Goal: Transaction & Acquisition: Purchase product/service

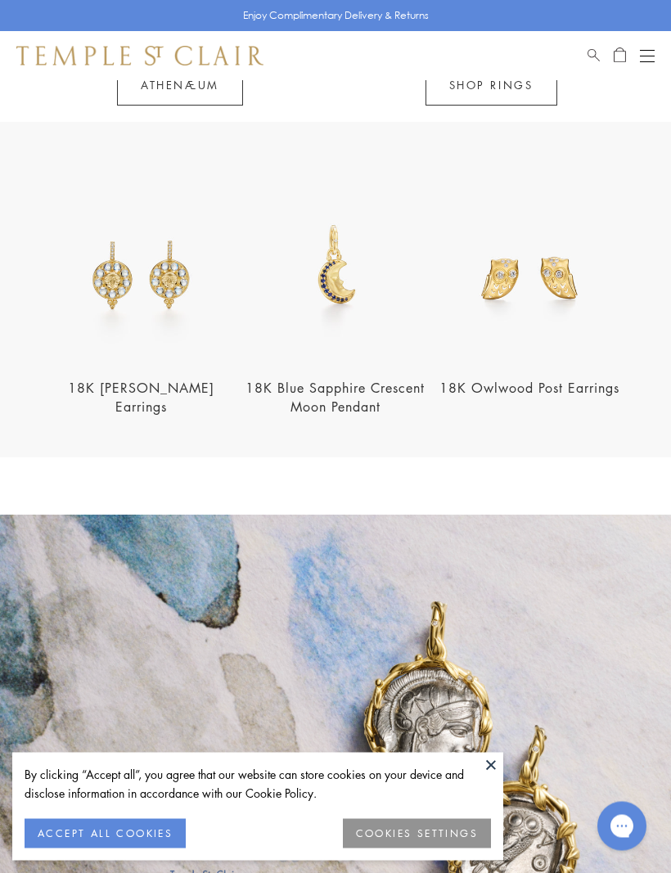
scroll to position [1455, 0]
click at [336, 300] on img at bounding box center [335, 267] width 184 height 184
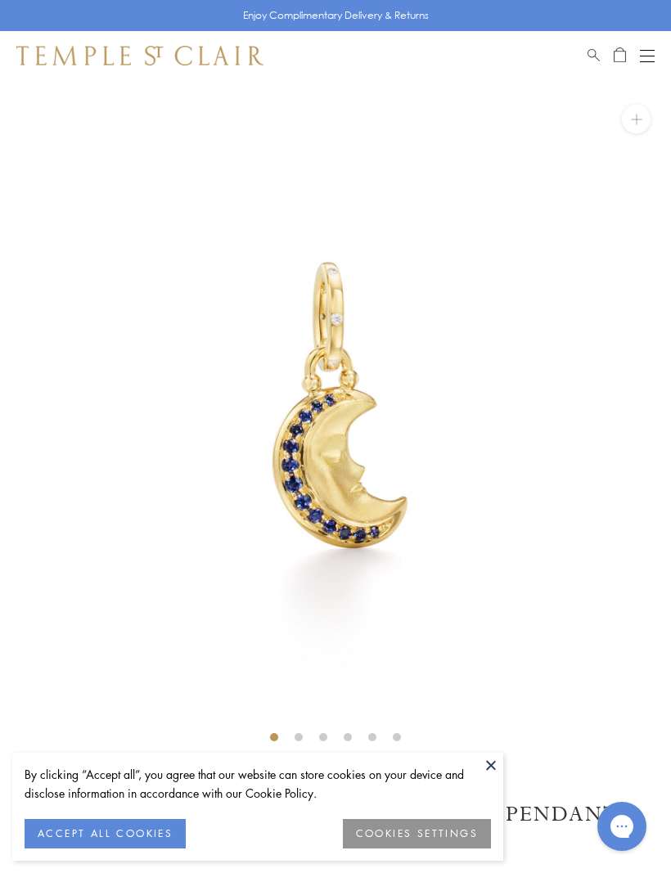
click at [486, 761] on button at bounding box center [490, 764] width 25 height 25
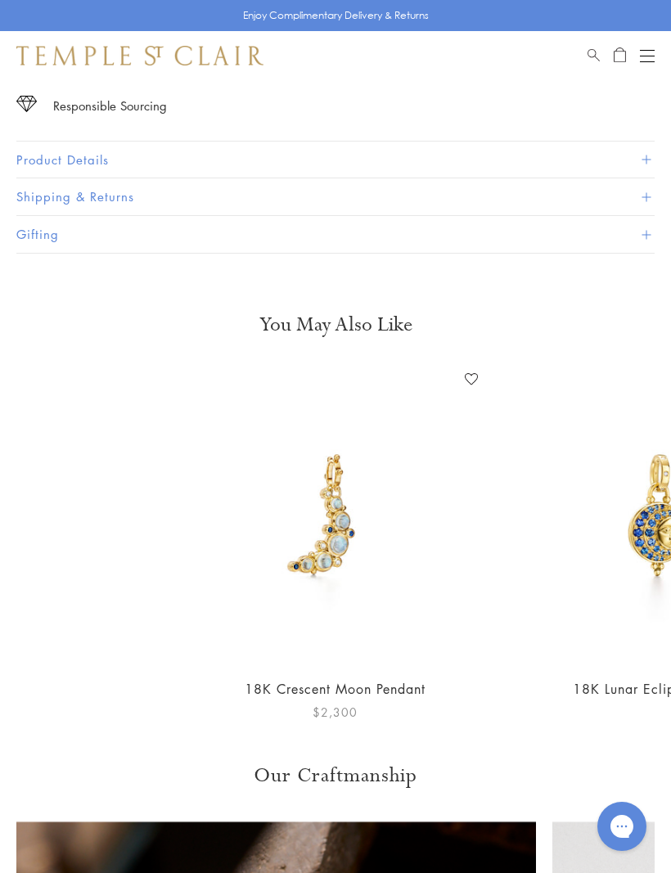
click at [343, 532] on img at bounding box center [335, 515] width 298 height 298
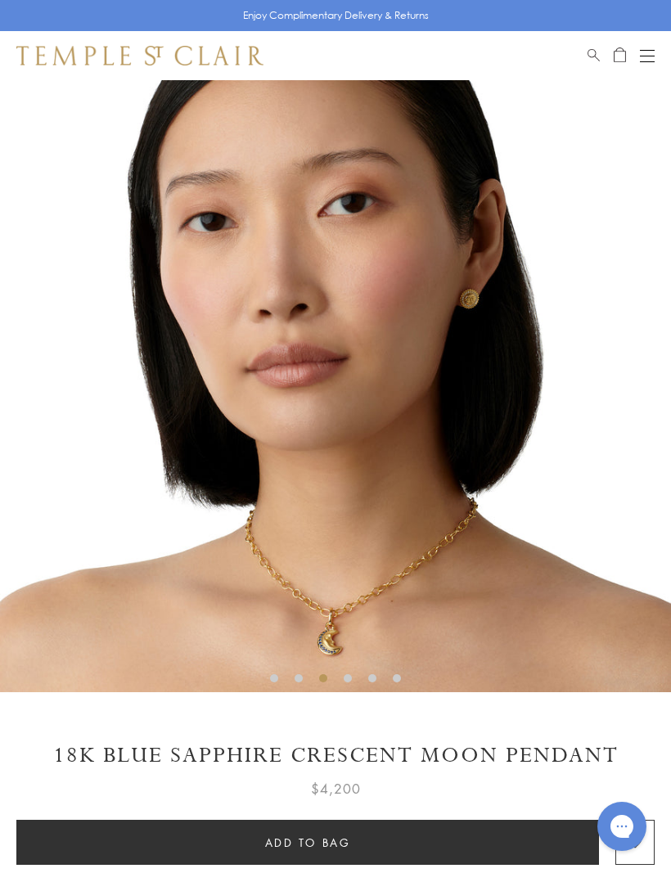
scroll to position [58, 0]
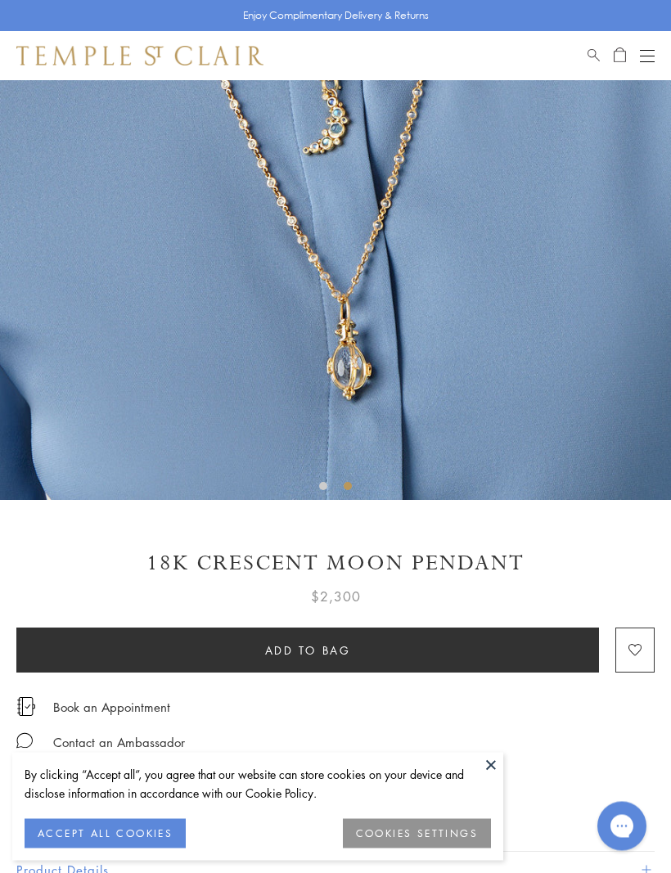
scroll to position [253, 0]
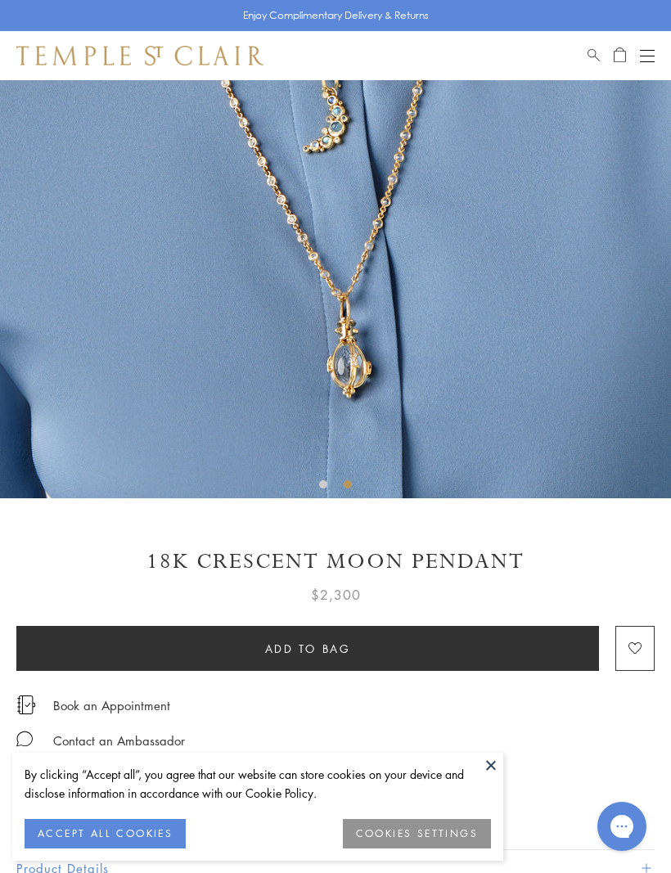
click at [487, 777] on button at bounding box center [490, 764] width 25 height 25
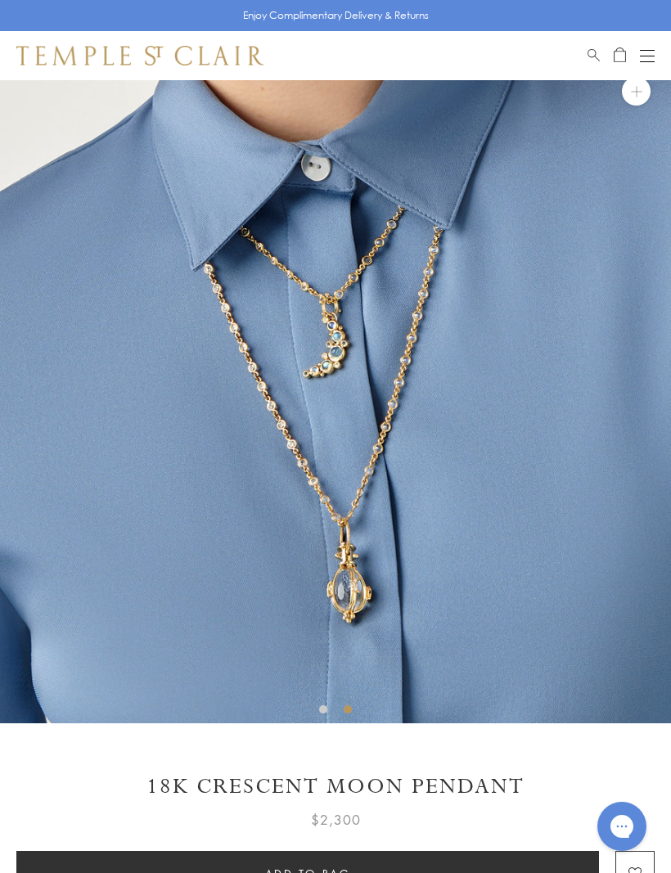
scroll to position [0, 0]
